Goal: Task Accomplishment & Management: Use online tool/utility

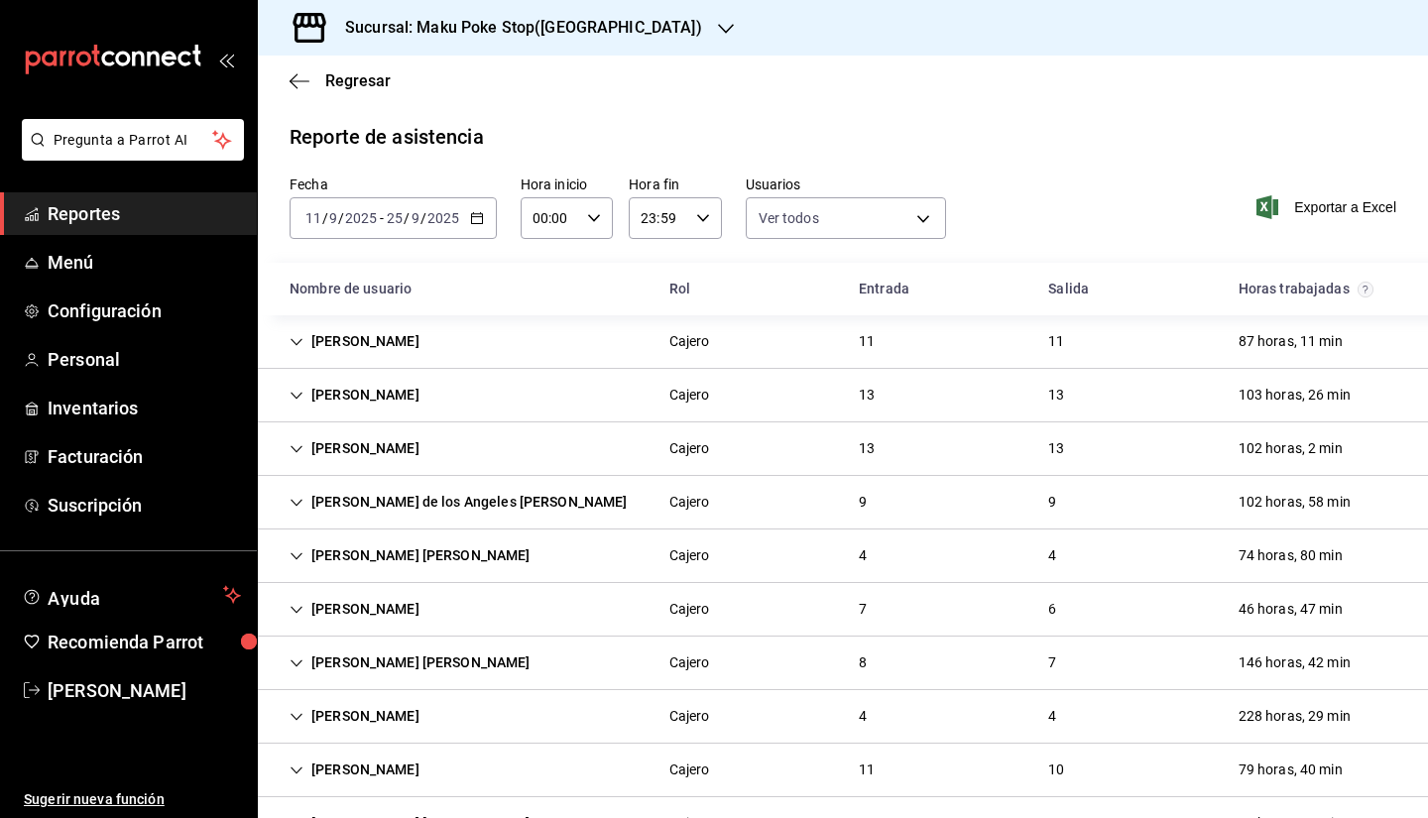
click at [353, 92] on div "Regresar" at bounding box center [843, 81] width 1170 height 51
click at [343, 69] on div "Regresar" at bounding box center [843, 81] width 1170 height 51
click at [360, 85] on span "Regresar" at bounding box center [357, 80] width 65 height 19
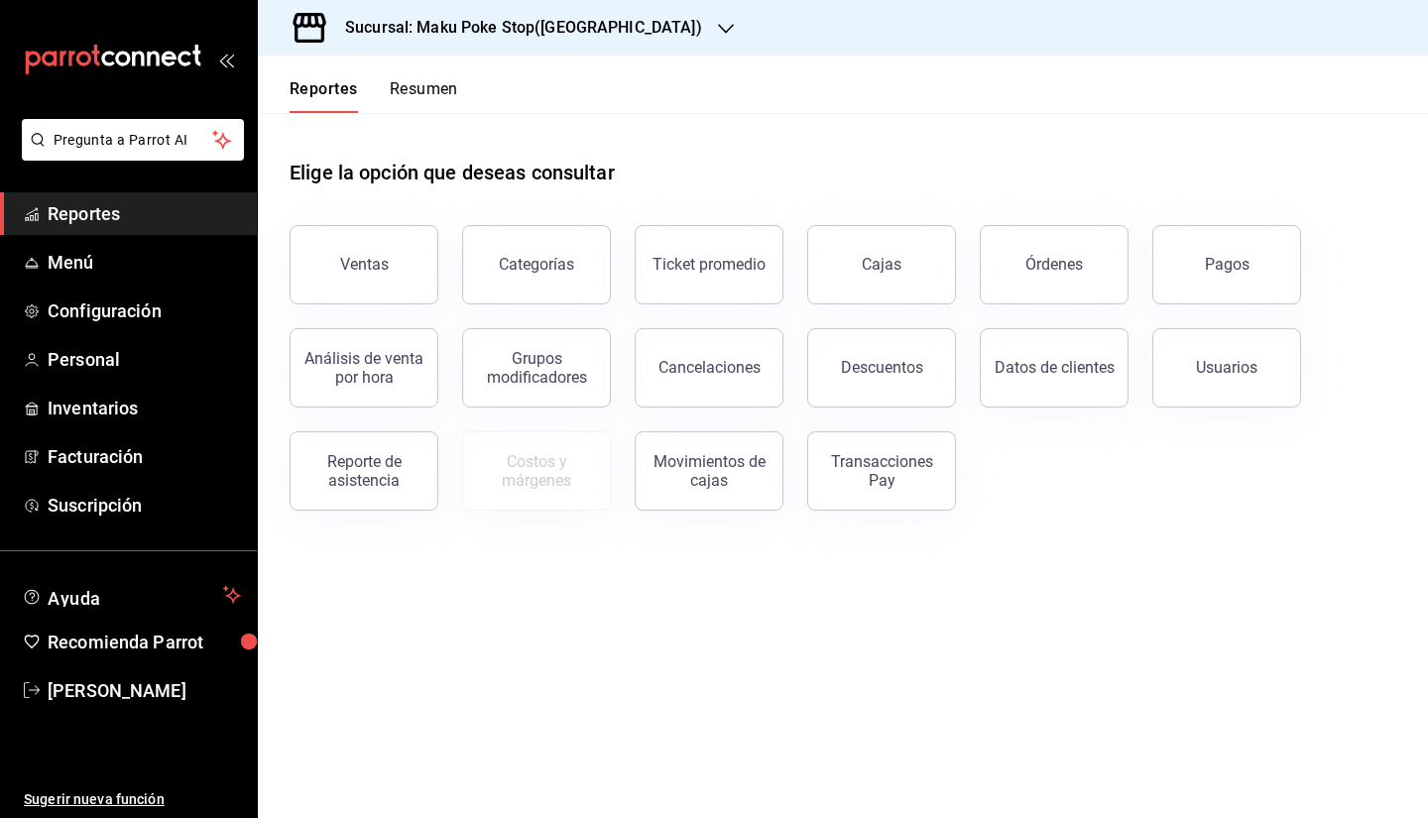
click at [845, 477] on div "Transacciones Pay" at bounding box center [881, 471] width 123 height 38
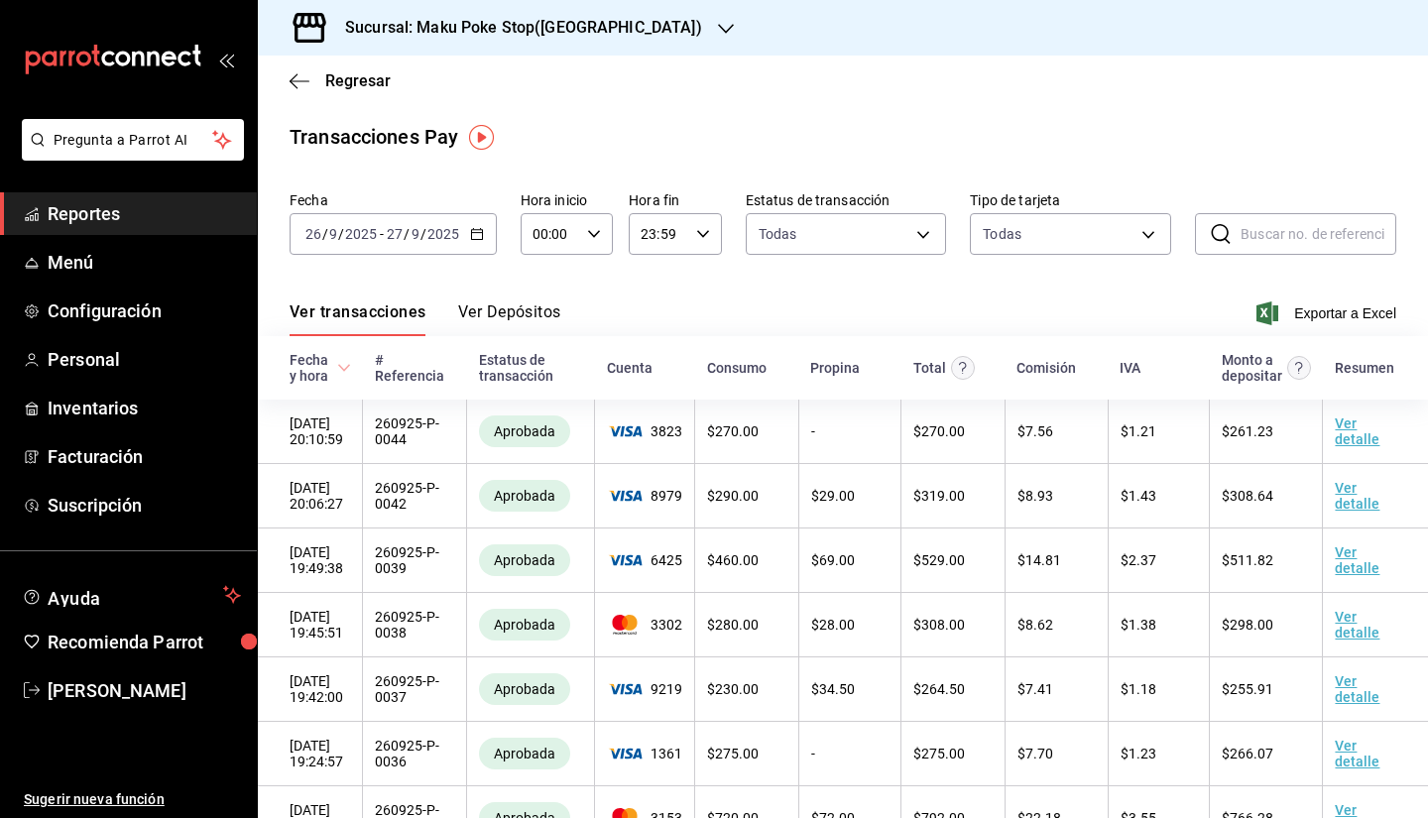
click at [480, 233] on \(Stroke\) "button" at bounding box center [476, 232] width 11 height 1
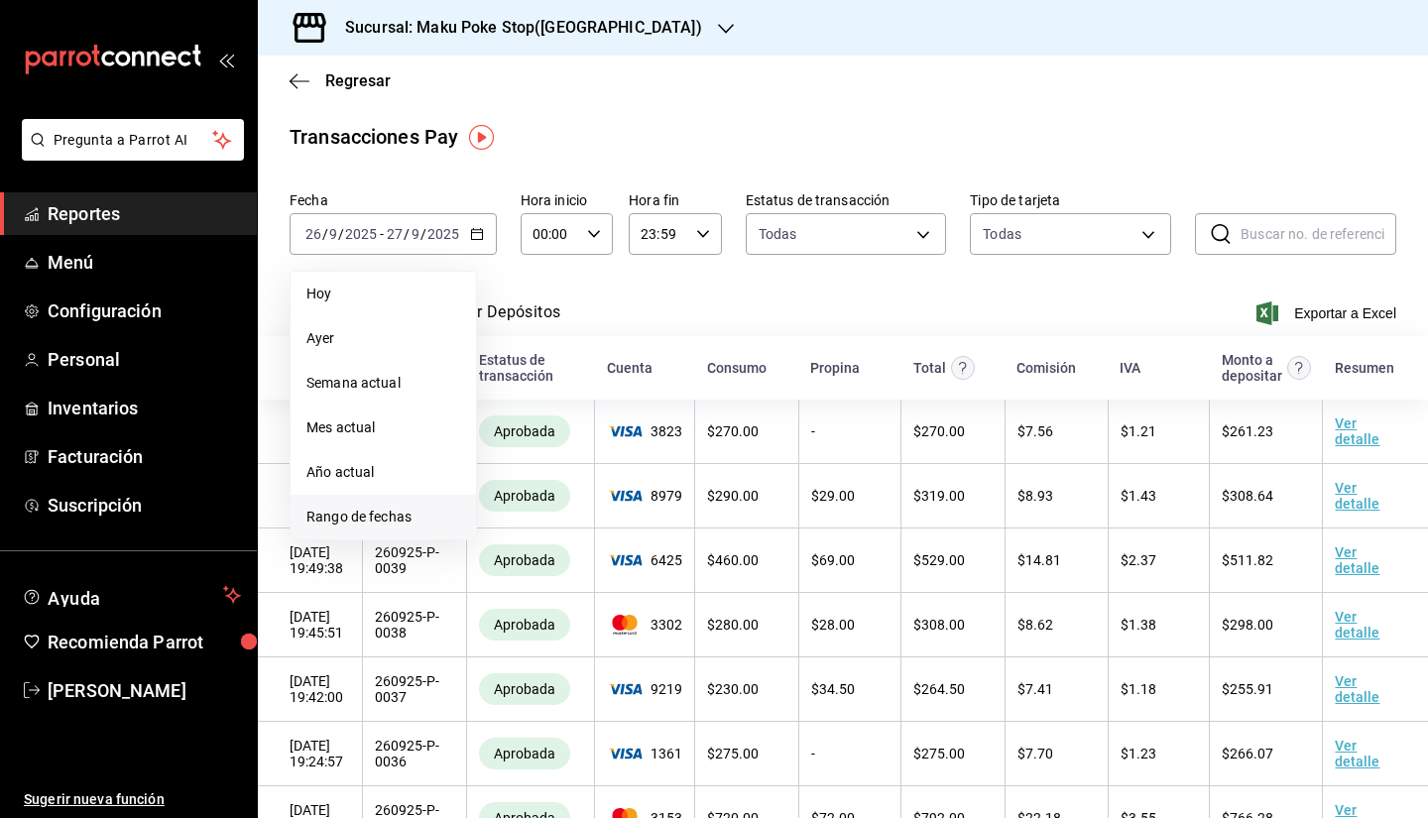
click at [351, 525] on span "Rango de fechas" at bounding box center [383, 517] width 154 height 21
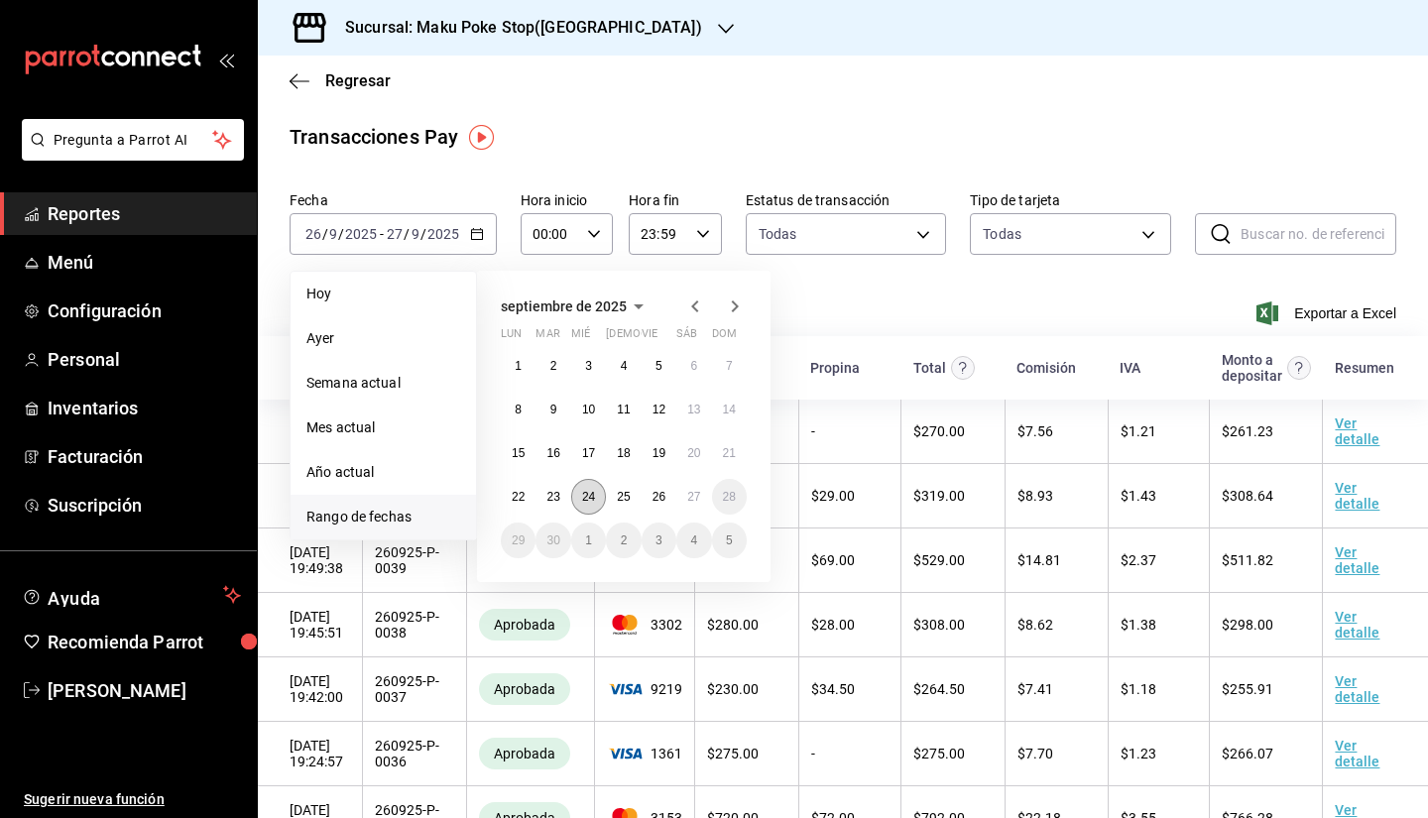
click at [580, 501] on button "24" at bounding box center [588, 497] width 35 height 36
click at [630, 497] on abbr "25" at bounding box center [623, 497] width 13 height 14
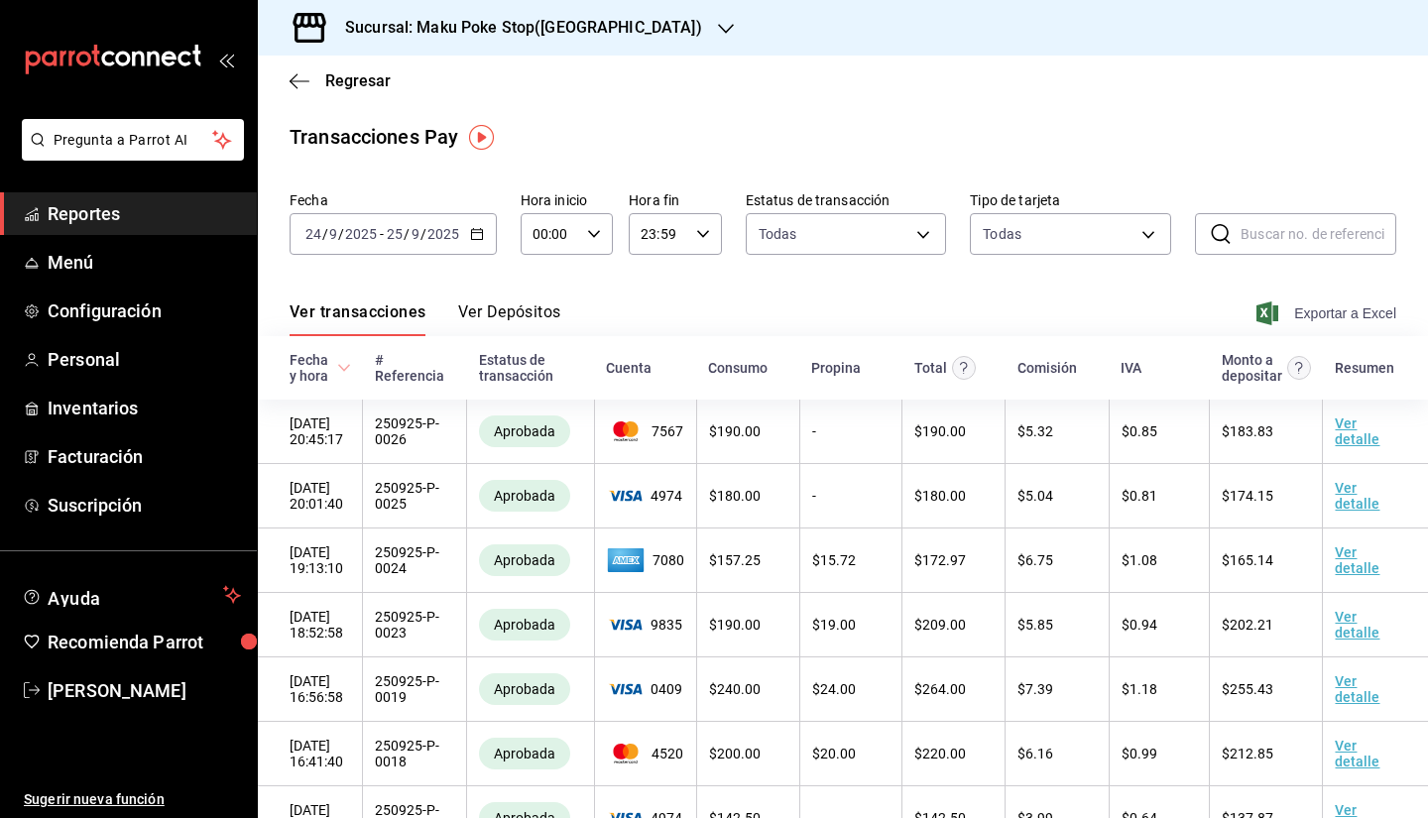
click at [1314, 302] on span "Exportar a Excel" at bounding box center [1328, 313] width 136 height 24
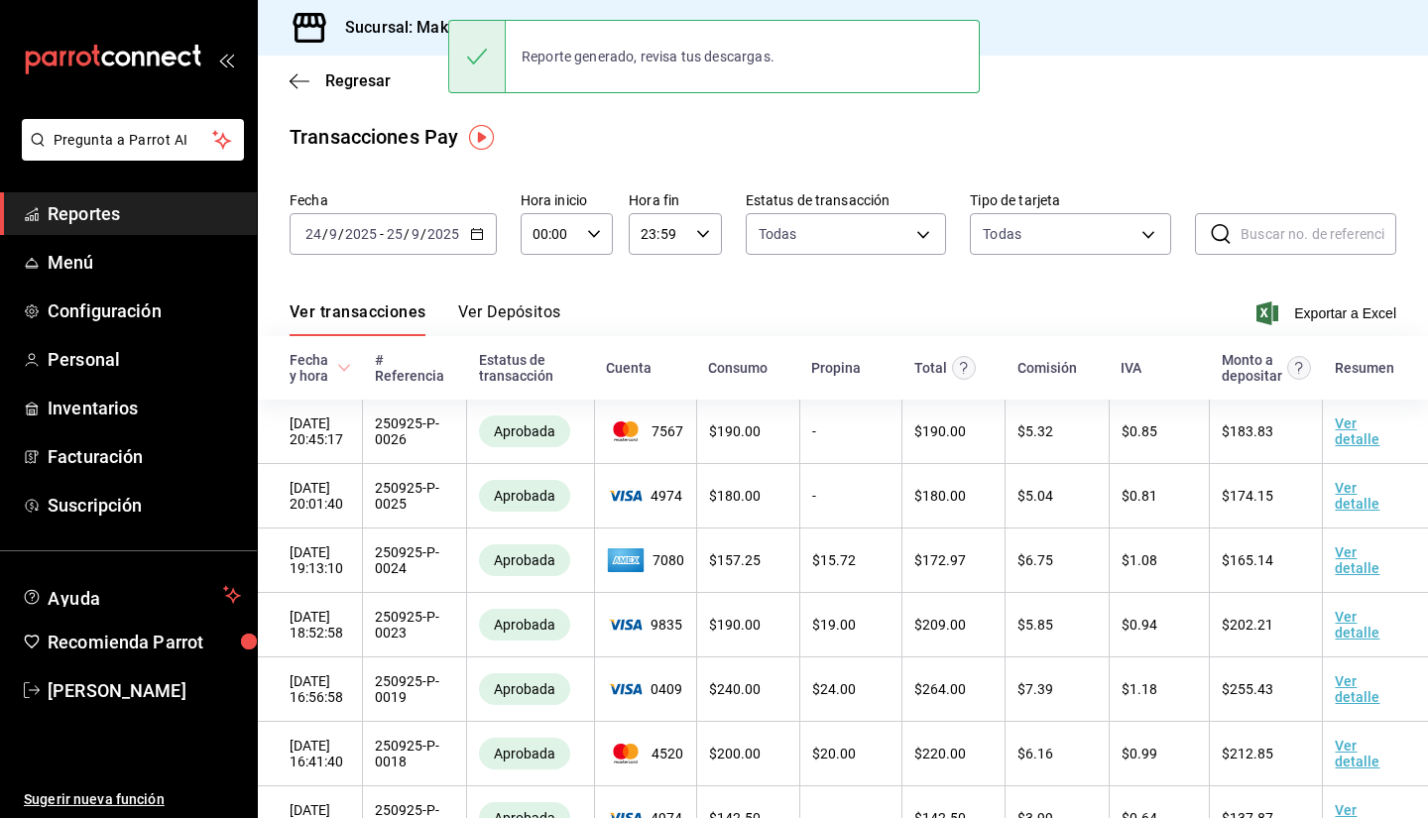
click at [369, 32] on h3 "Sucursal: Maku Poke Stop([GEOGRAPHIC_DATA])" at bounding box center [515, 28] width 373 height 24
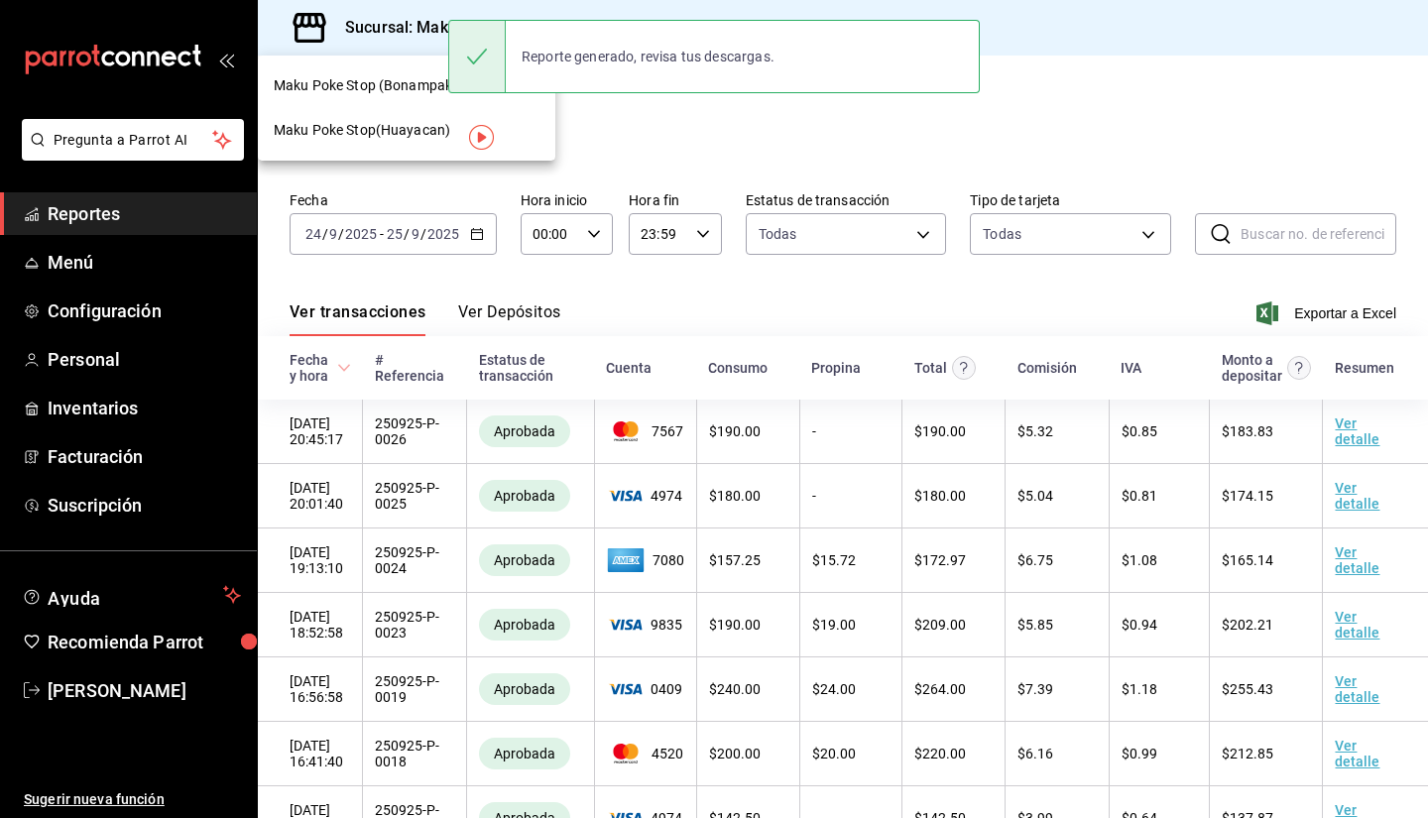
click at [396, 86] on span "Maku Poke Stop (Bonampak)" at bounding box center [365, 85] width 183 height 21
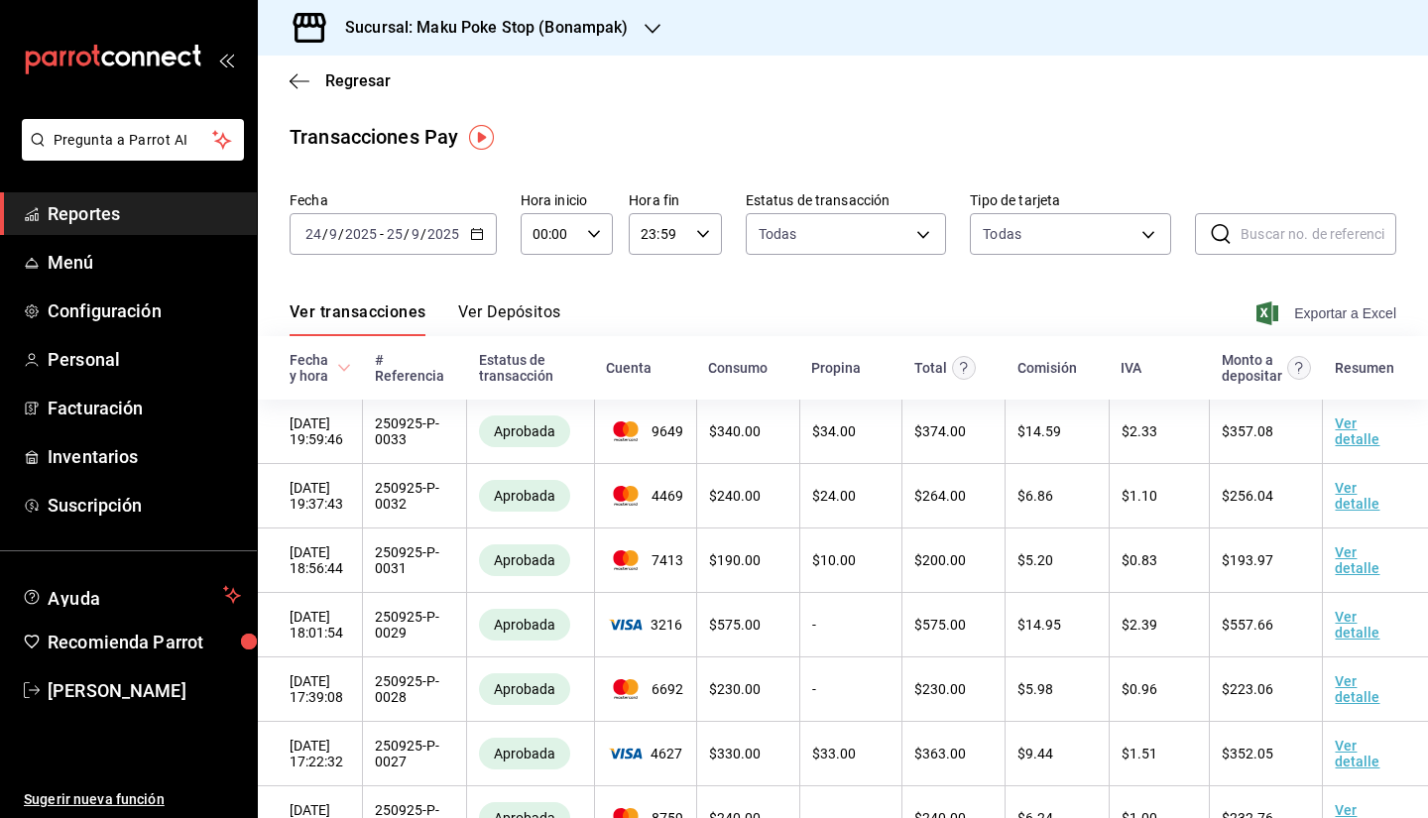
click at [1306, 314] on span "Exportar a Excel" at bounding box center [1328, 313] width 136 height 24
